Goal: Use online tool/utility

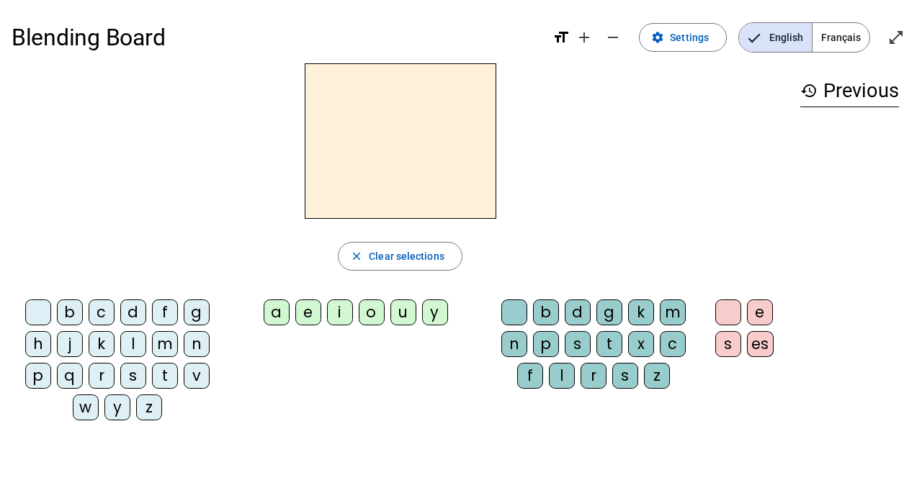
click at [163, 347] on div "m" at bounding box center [165, 344] width 26 height 26
click at [277, 316] on div "a" at bounding box center [277, 313] width 26 height 26
click at [439, 168] on h2 "ma" at bounding box center [401, 141] width 192 height 156
click at [437, 162] on h2 "ma" at bounding box center [401, 141] width 192 height 156
click at [444, 149] on h2 "ma" at bounding box center [401, 141] width 192 height 156
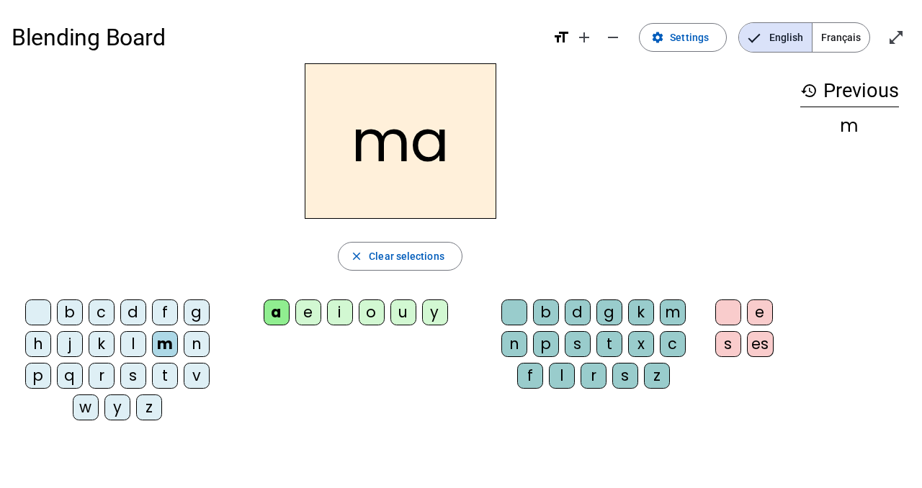
click at [133, 343] on div "l" at bounding box center [133, 344] width 26 height 26
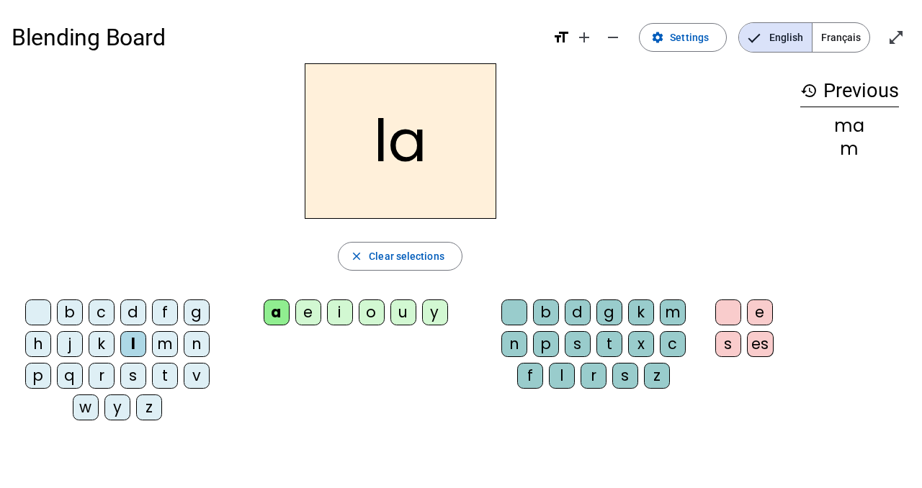
click at [611, 347] on div "t" at bounding box center [609, 344] width 26 height 26
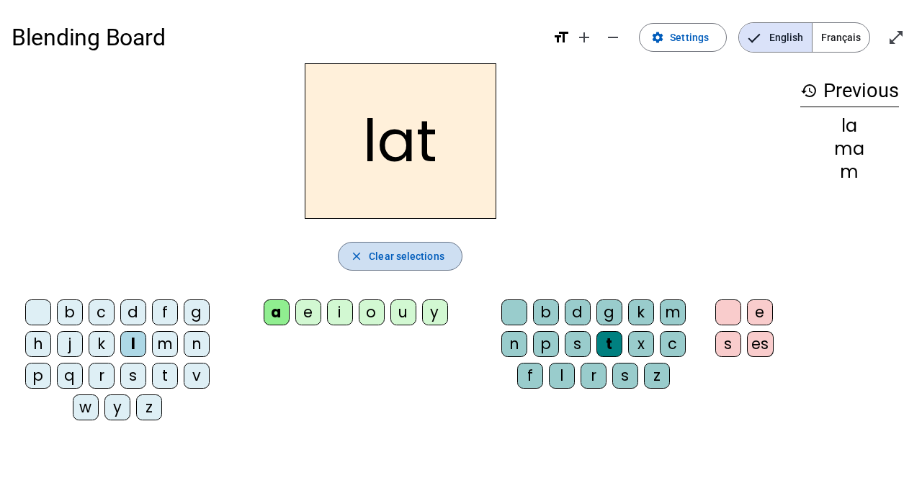
click at [397, 258] on span "Clear selections" at bounding box center [407, 256] width 76 height 17
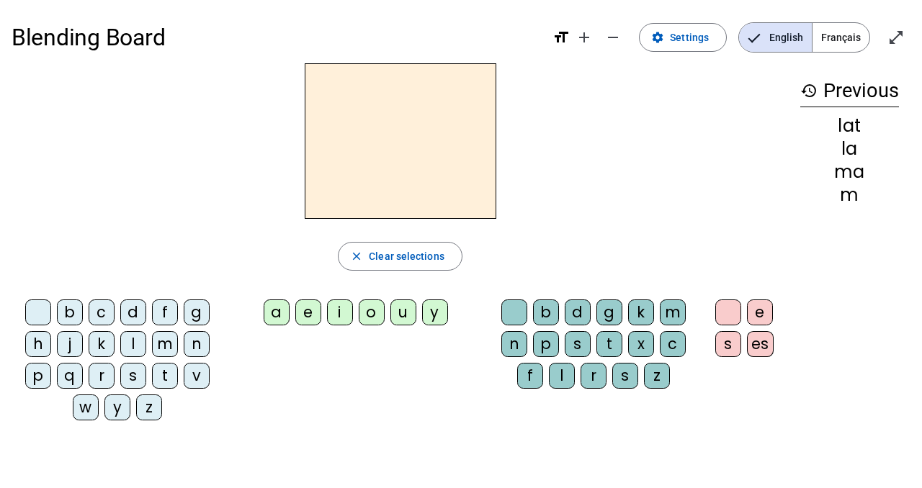
click at [819, 44] on span "Français" at bounding box center [841, 37] width 57 height 29
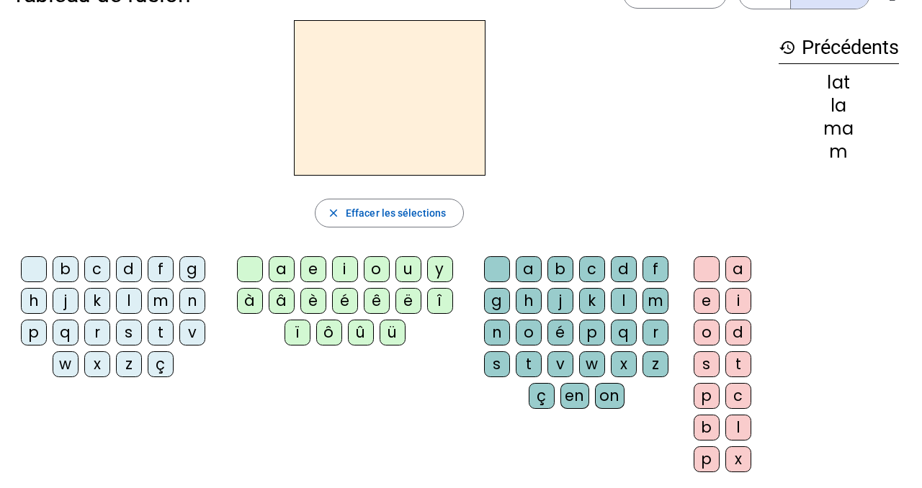
scroll to position [43, 0]
click at [164, 302] on div "m" at bounding box center [161, 302] width 26 height 26
click at [283, 267] on div "a" at bounding box center [282, 270] width 26 height 26
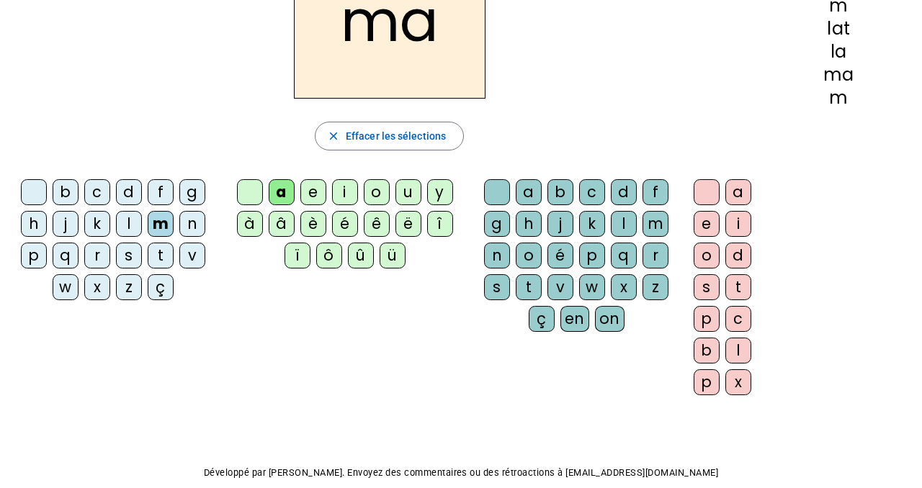
scroll to position [116, 0]
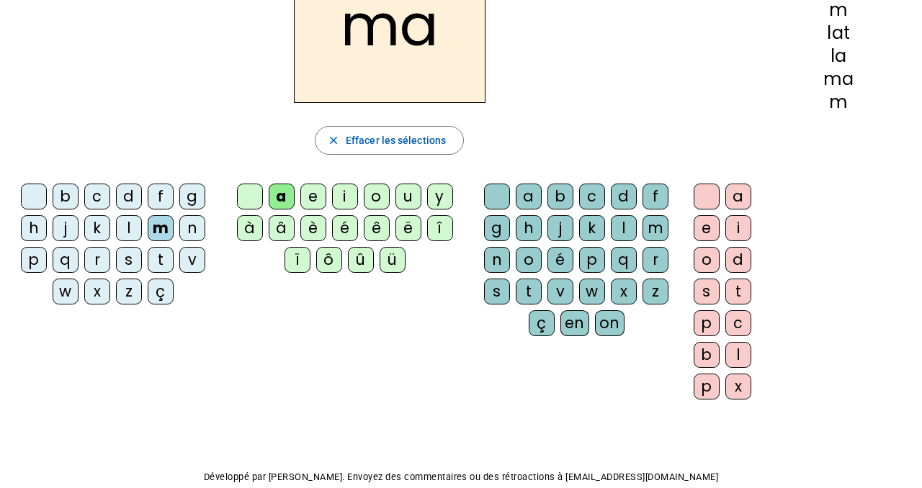
click at [529, 290] on div "t" at bounding box center [529, 292] width 26 height 26
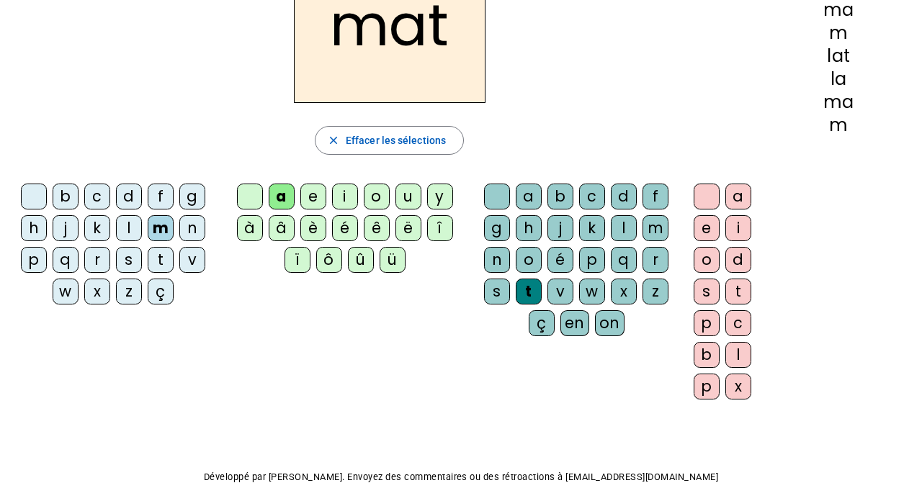
click at [286, 194] on div "a" at bounding box center [282, 197] width 26 height 26
click at [336, 137] on mat-icon "close" at bounding box center [333, 140] width 13 height 13
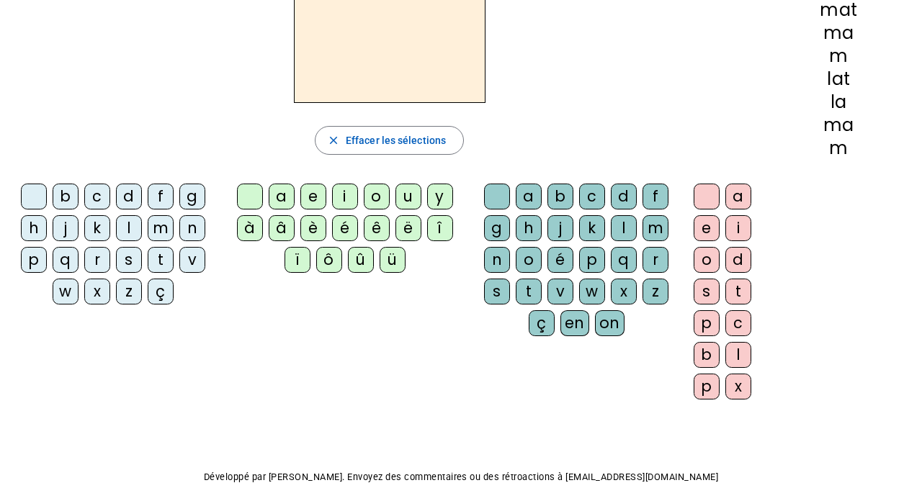
click at [166, 228] on div "m" at bounding box center [161, 228] width 26 height 26
click at [281, 193] on div "a" at bounding box center [282, 197] width 26 height 26
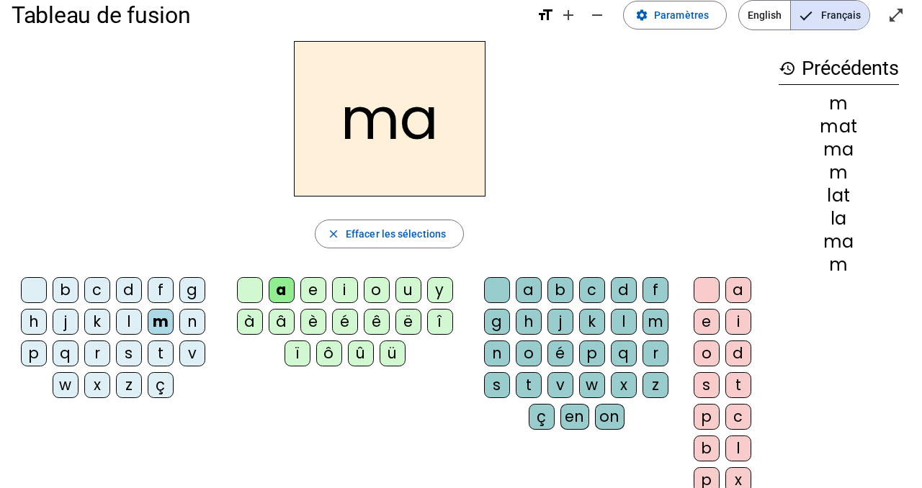
scroll to position [17, 0]
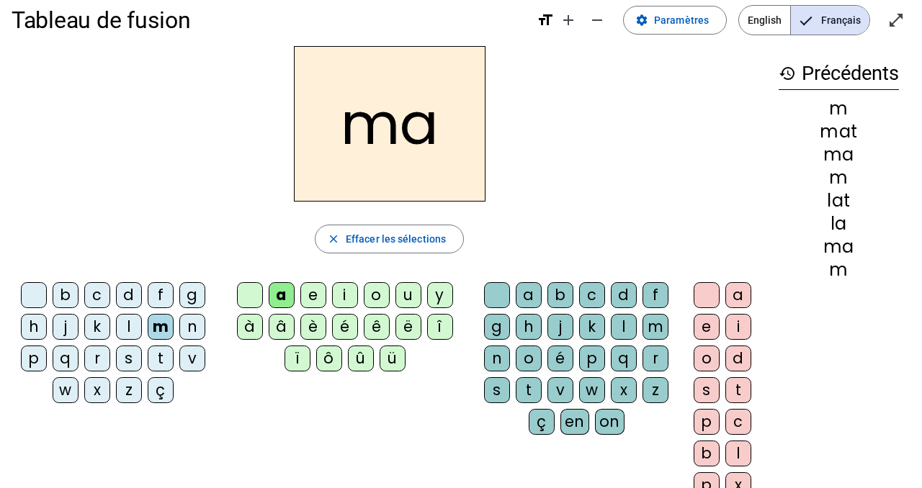
click at [399, 110] on h2 "ma" at bounding box center [390, 124] width 192 height 156
click at [439, 129] on h2 "ma" at bounding box center [390, 124] width 192 height 156
click at [439, 130] on h2 "ma" at bounding box center [390, 124] width 192 height 156
click at [417, 122] on h2 "ma" at bounding box center [390, 124] width 192 height 156
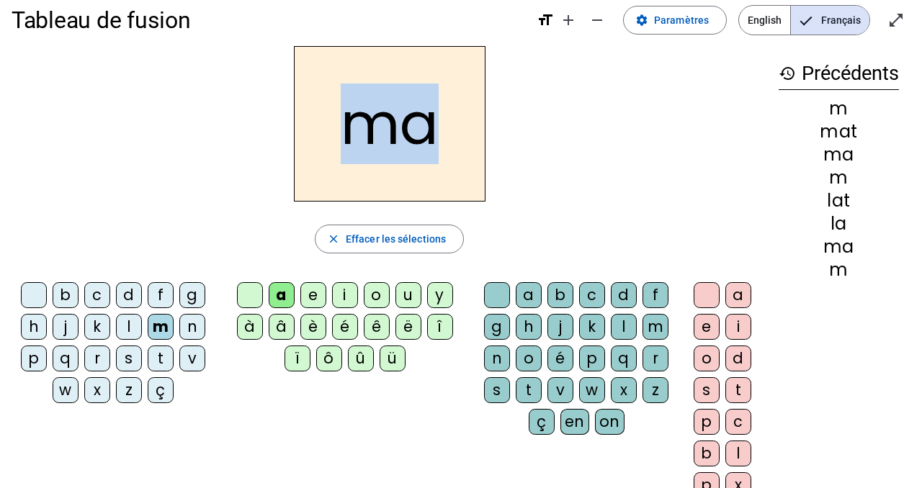
click at [418, 122] on h2 "ma" at bounding box center [390, 124] width 192 height 156
click at [403, 238] on span "Effacer les sélections" at bounding box center [396, 239] width 100 height 17
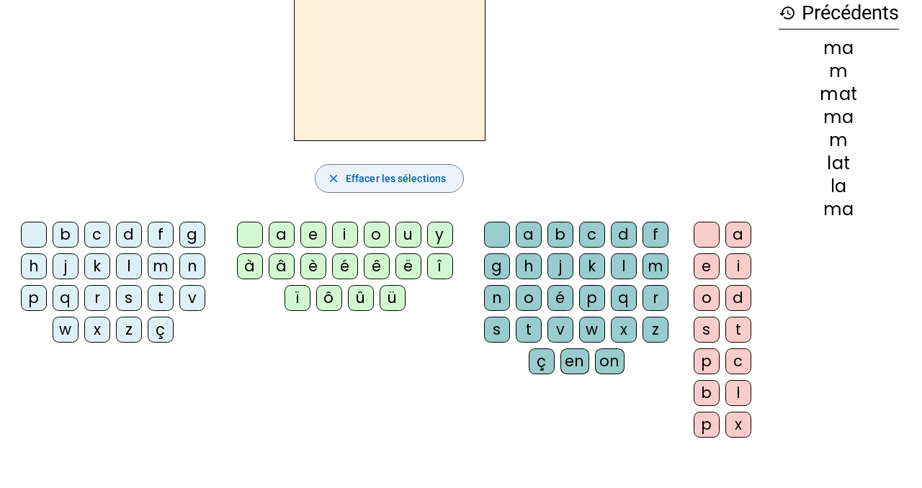
scroll to position [0, 0]
